Goal: Information Seeking & Learning: Find specific fact

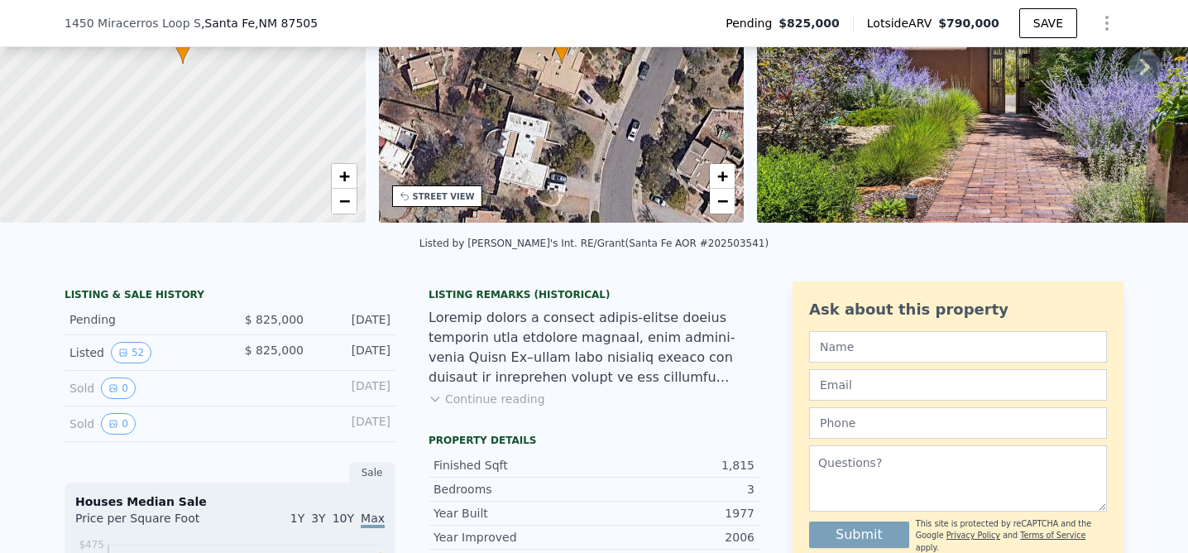
scroll to position [211, 0]
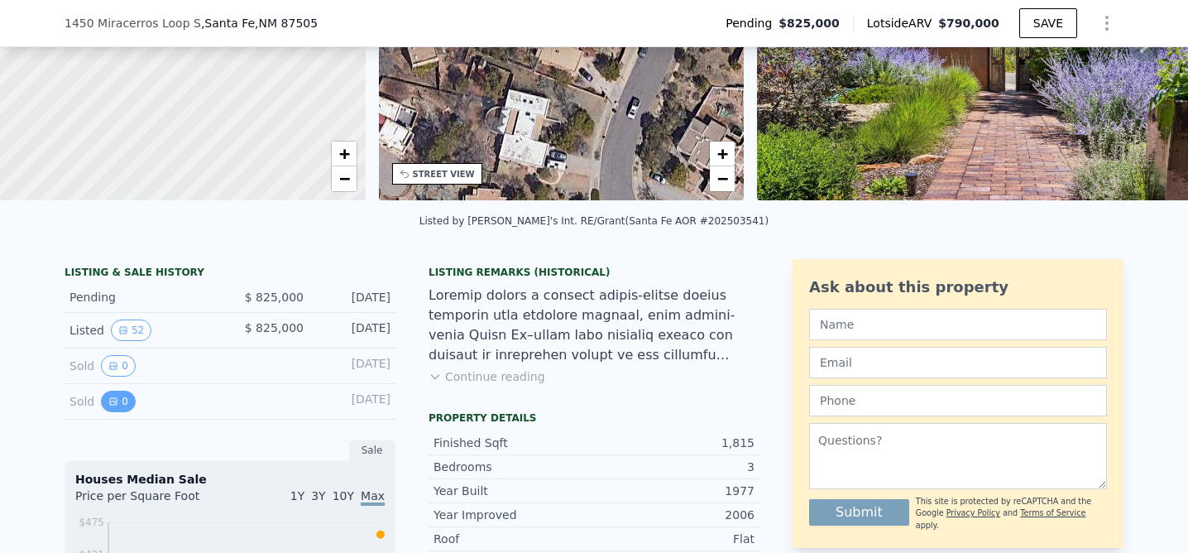
click at [115, 403] on icon "View historical data" at bounding box center [113, 401] width 7 height 7
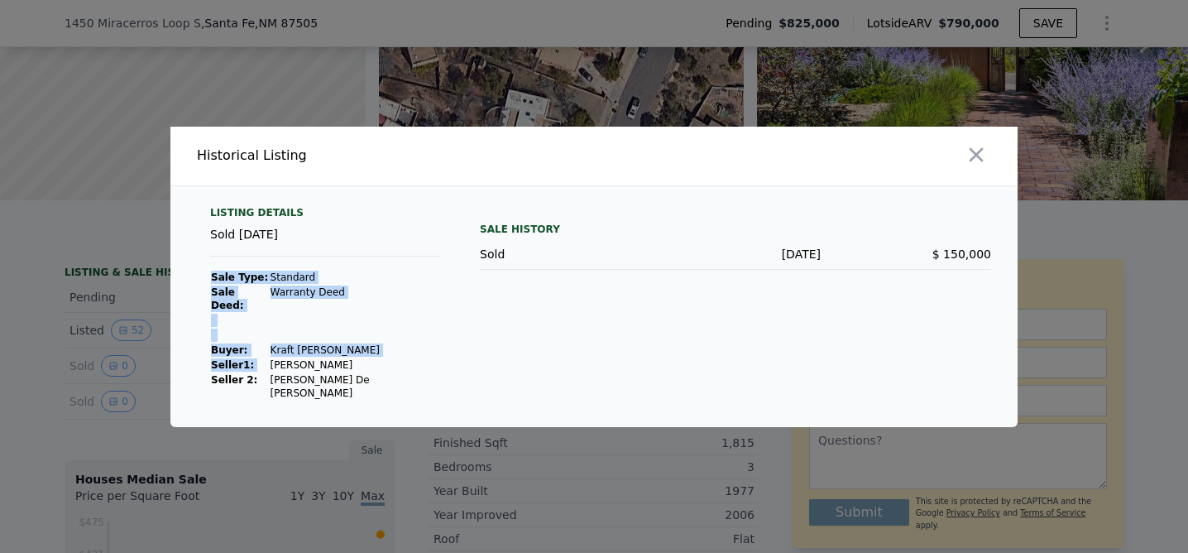
drag, startPoint x: 391, startPoint y: 382, endPoint x: 267, endPoint y: 366, distance: 124.4
click at [267, 366] on div "Listing Details Sold [DATE] Sale Type: Standard Sale Deed: Warranty Deed Buyer …" at bounding box center [325, 303] width 257 height 194
copy tbody "Sale Type: Standard Sale Deed: Warranty Deed Buyer : Kraft [PERSON_NAME] Seller…"
click at [366, 353] on td "Kraft [PERSON_NAME]" at bounding box center [355, 350] width 170 height 15
drag, startPoint x: 366, startPoint y: 353, endPoint x: 266, endPoint y: 354, distance: 99.3
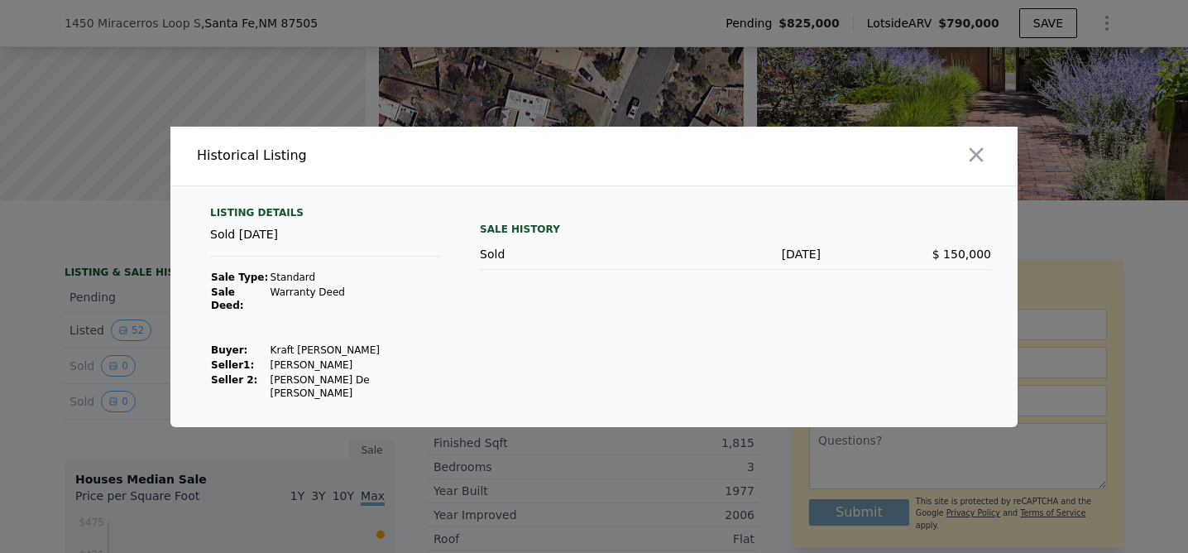
click at [270, 354] on td "Kraft [PERSON_NAME]" at bounding box center [355, 350] width 170 height 15
copy td "Kraft [PERSON_NAME]"
click at [255, 459] on div at bounding box center [594, 276] width 1188 height 553
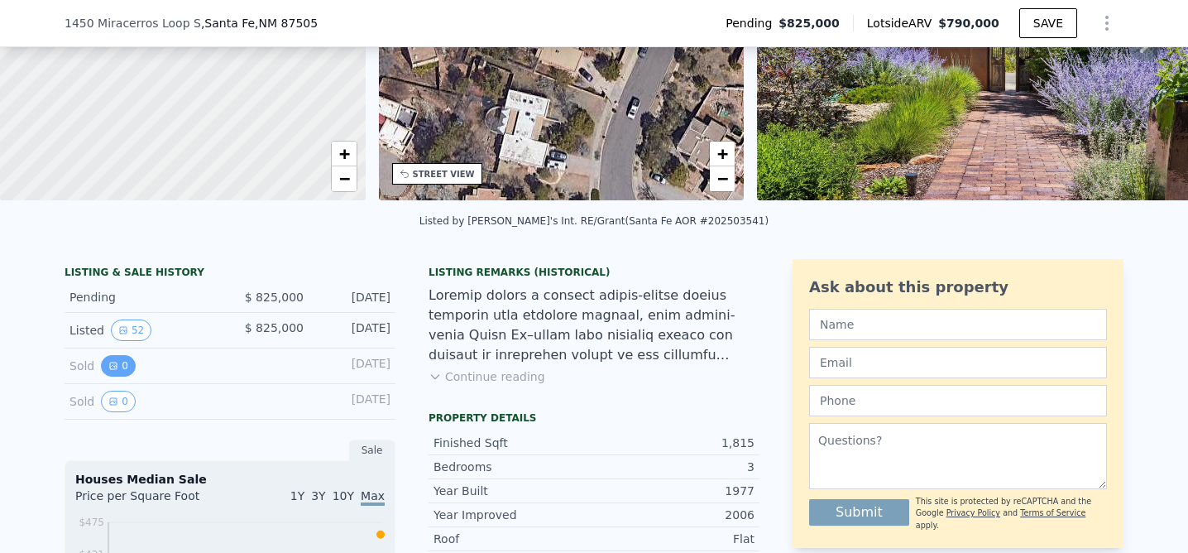
click at [108, 365] on icon "View historical data" at bounding box center [113, 366] width 10 height 10
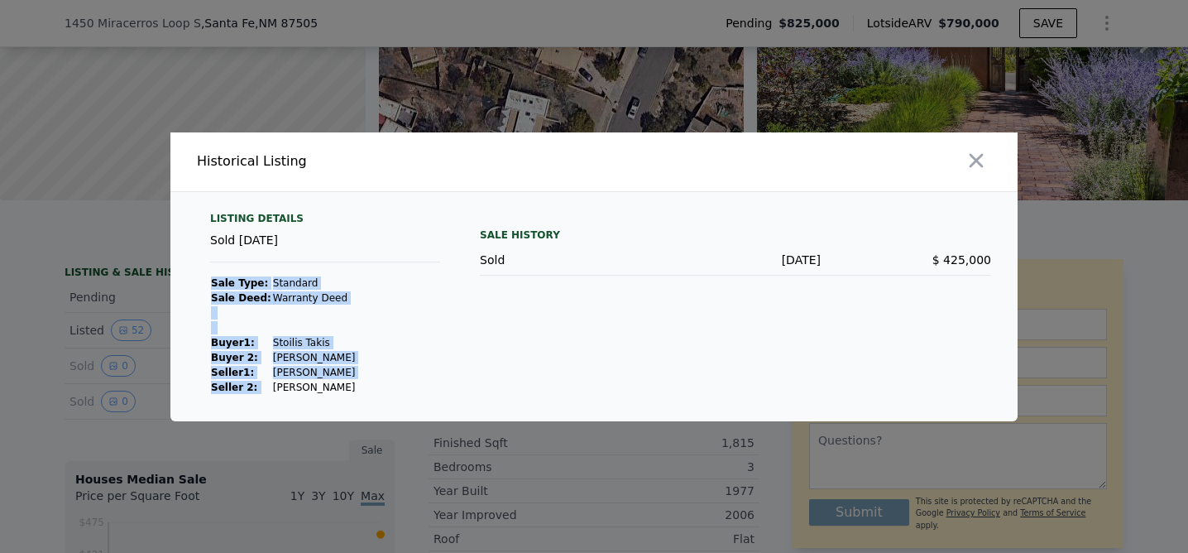
drag, startPoint x: 346, startPoint y: 386, endPoint x: 266, endPoint y: 386, distance: 79.4
click at [266, 386] on div "Listing Details Sold [DATE] Sale Type: Standard Sale Deed: Warranty Deed Buyer …" at bounding box center [325, 303] width 257 height 183
copy tbody "Sale Type: Standard Sale Deed: Warranty Deed Buyer 1 : Stoilis Takis Buyer 2: […"
click at [975, 162] on icon "button" at bounding box center [977, 160] width 14 height 14
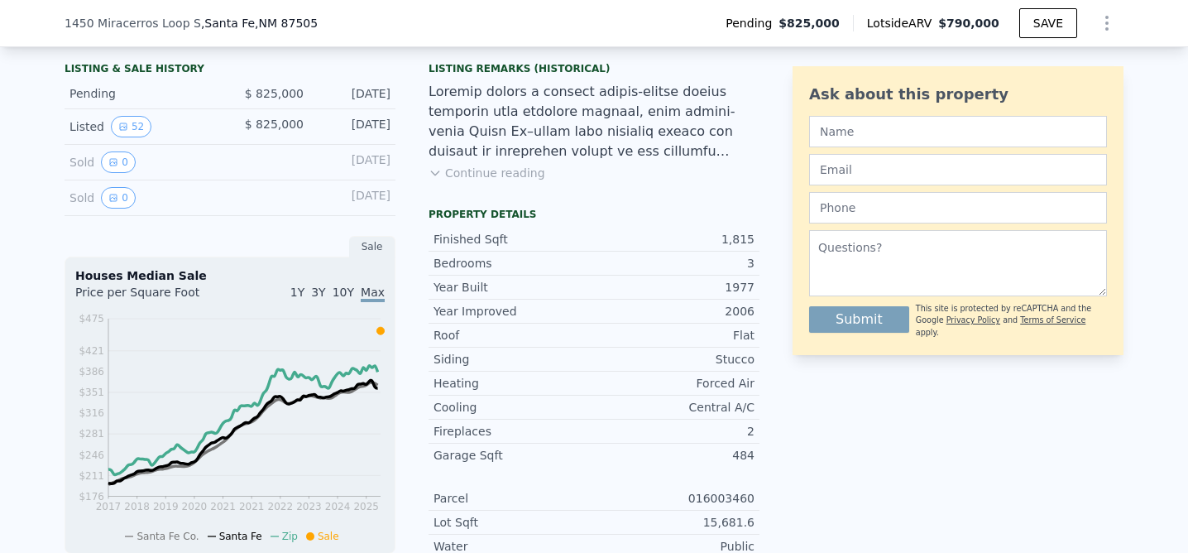
scroll to position [417, 0]
